Goal: Check status: Check status

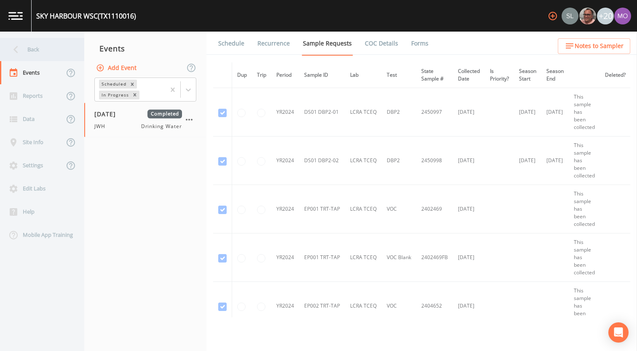
click at [51, 54] on div "Back" at bounding box center [38, 49] width 76 height 23
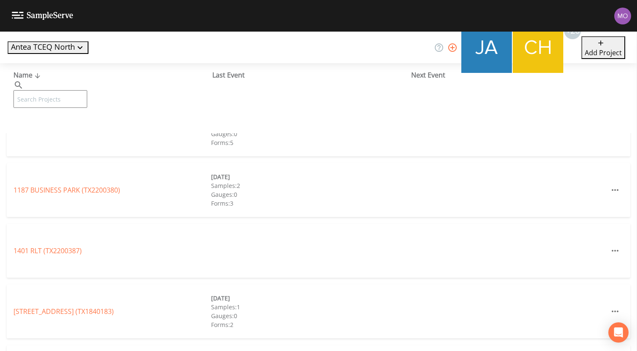
click at [75, 90] on input "text" at bounding box center [50, 99] width 74 height 18
paste input "TX0810017"
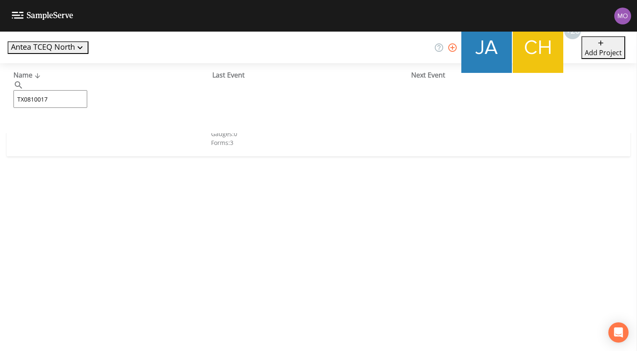
type input "TX0810017"
click at [60, 127] on link "[PERSON_NAME] WSC (TX0810017)" at bounding box center [67, 129] width 108 height 9
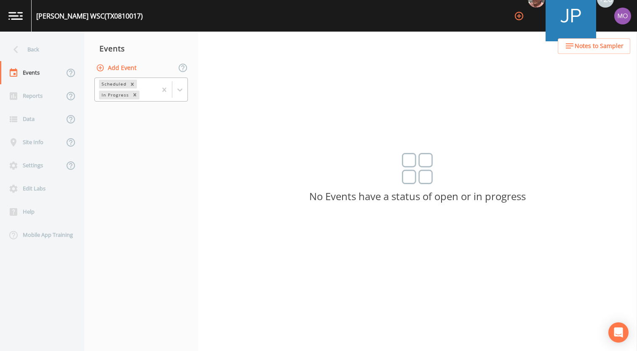
click at [120, 95] on div "In Progress" at bounding box center [114, 95] width 31 height 9
click at [114, 106] on div "Completed" at bounding box center [140, 103] width 93 height 8
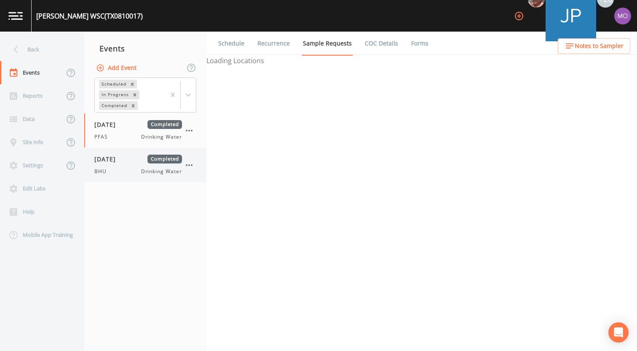
click at [120, 165] on div "[DATE] Completed BHU Drinking Water" at bounding box center [138, 165] width 88 height 21
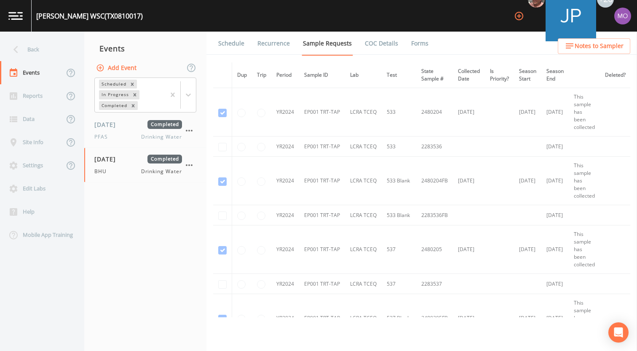
click at [418, 45] on link "Forms" at bounding box center [420, 44] width 20 height 24
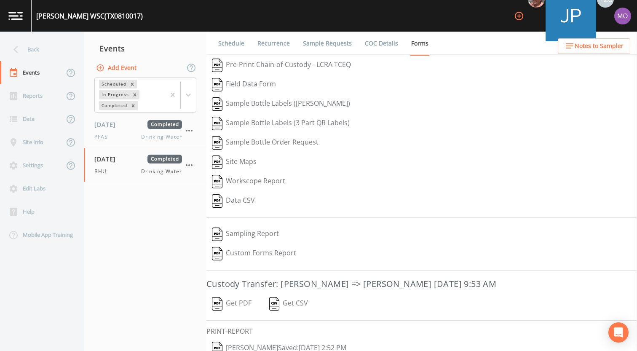
scroll to position [36, 0]
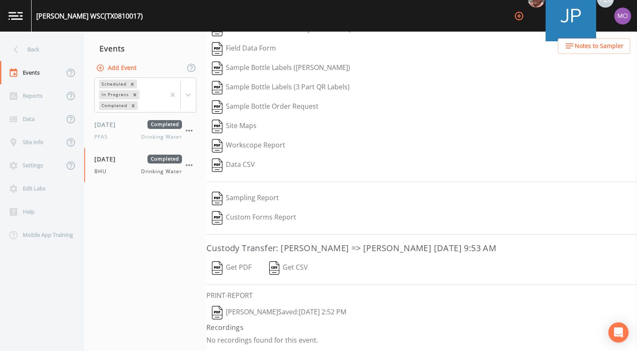
click at [260, 311] on button "[PERSON_NAME]  Saved: [DATE] 2:52 PM" at bounding box center [278, 312] width 145 height 19
